Goal: Navigation & Orientation: Find specific page/section

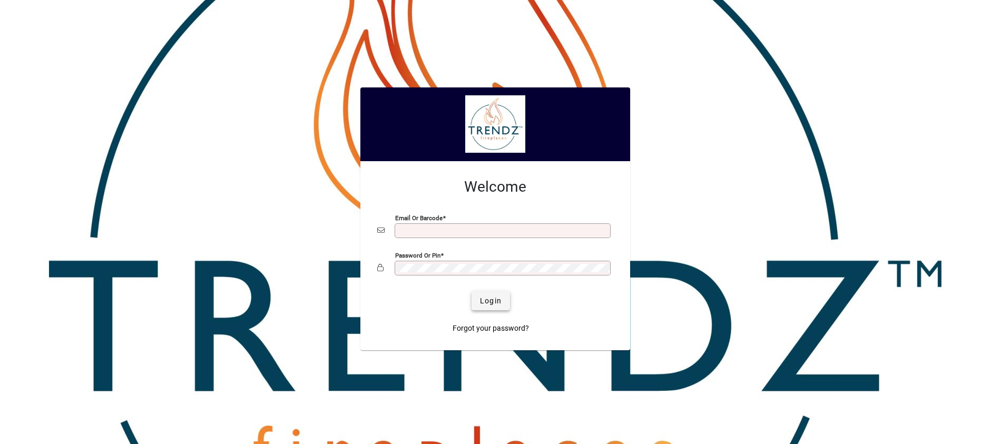
type input "**********"
click at [494, 296] on span "Login" at bounding box center [491, 301] width 22 height 11
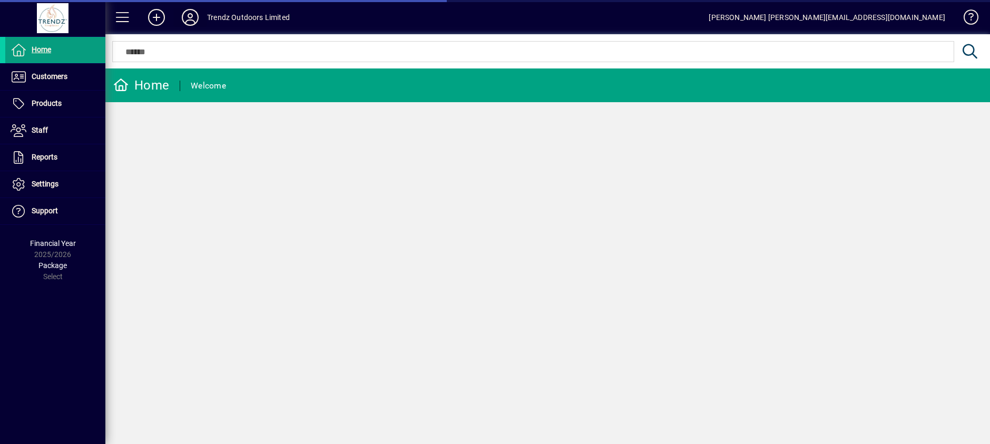
click at [194, 17] on icon at bounding box center [190, 17] width 21 height 17
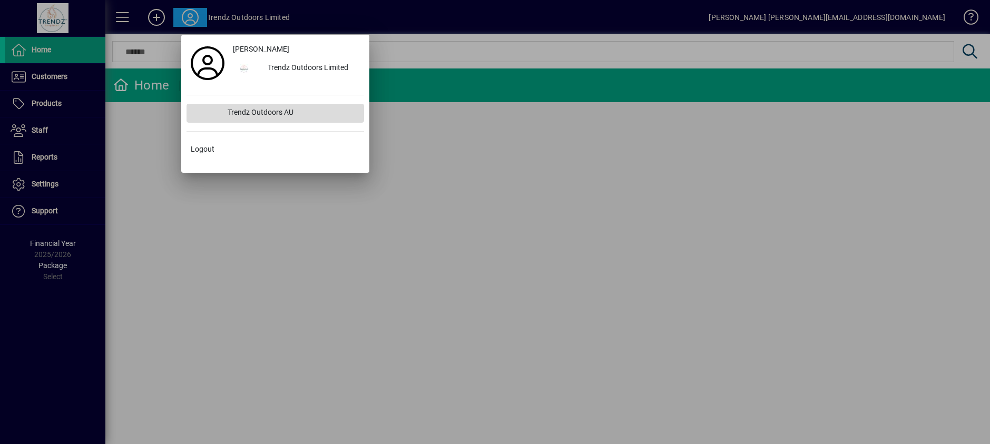
click at [286, 111] on div "Trendz Outdoors AU" at bounding box center [291, 113] width 145 height 19
